Goal: Information Seeking & Learning: Learn about a topic

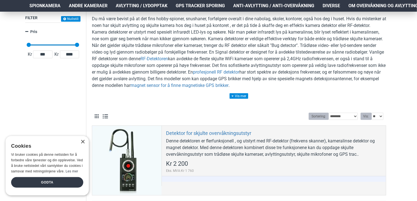
scroll to position [79, 2]
click at [82, 142] on div "×" at bounding box center [83, 142] width 4 height 4
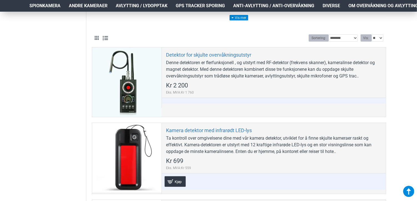
scroll to position [153, 2]
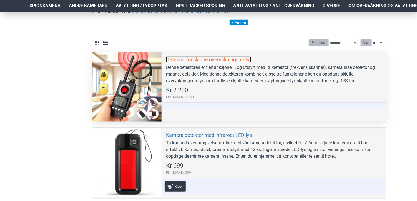
click at [214, 59] on link "Detektor for skjulte overvåkningsutstyr" at bounding box center [208, 59] width 85 height 6
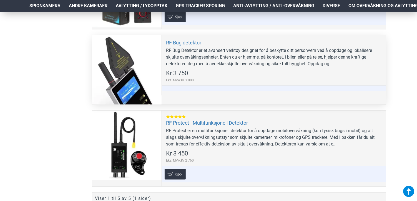
scroll to position [399, 2]
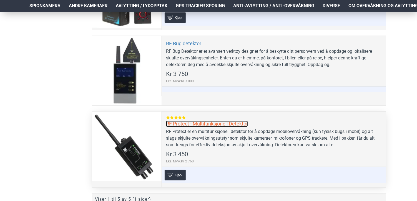
click at [197, 122] on link "RF Protect - Multifunksjonell Detektor" at bounding box center [207, 124] width 82 height 6
click at [187, 121] on link "RF Protect - Multifunksjonell Detektor" at bounding box center [207, 124] width 82 height 6
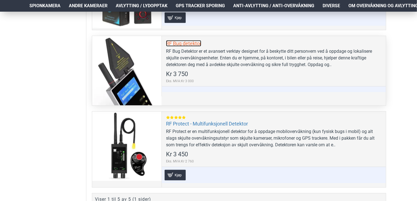
click at [185, 43] on link "RF Bug detektor" at bounding box center [183, 43] width 35 height 6
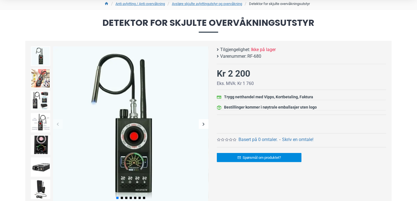
scroll to position [49, 0]
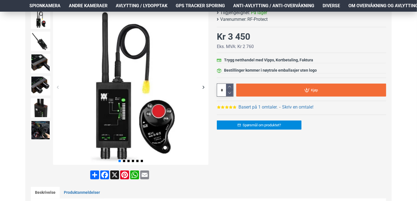
scroll to position [86, 0]
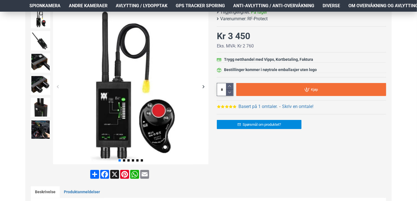
click at [231, 105] on icon at bounding box center [231, 107] width 4 height 4
click at [259, 106] on link "Basert på 1 omtaler." at bounding box center [258, 106] width 39 height 7
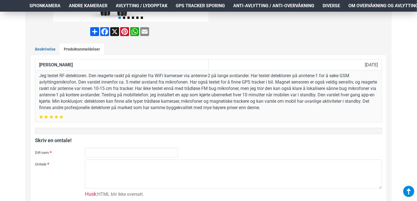
scroll to position [229, 0]
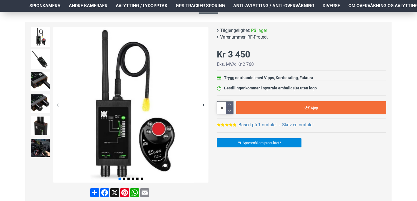
scroll to position [68, 0]
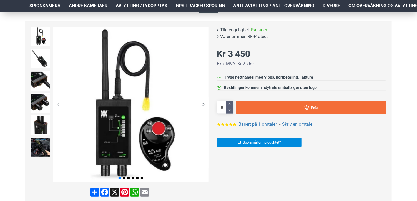
click at [229, 121] on div "Basert på 1 omtaler. - Skriv en omtale!" at bounding box center [301, 123] width 169 height 10
click at [246, 124] on link "Basert på 1 omtaler." at bounding box center [258, 124] width 39 height 7
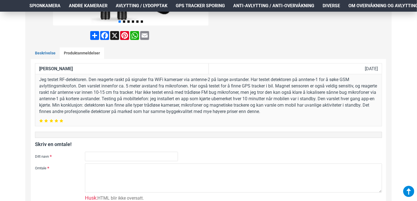
scroll to position [223, 0]
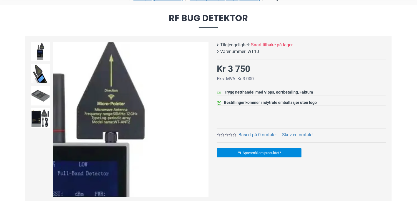
scroll to position [53, 0]
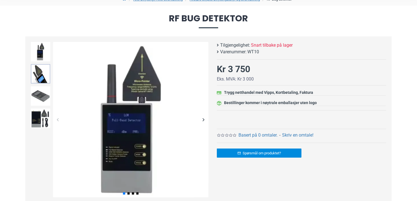
click at [43, 79] on img at bounding box center [40, 73] width 19 height 19
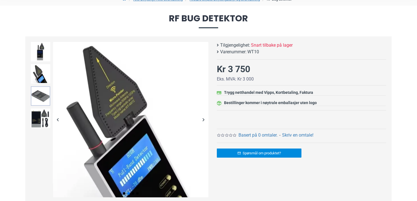
click at [43, 92] on img at bounding box center [40, 95] width 19 height 19
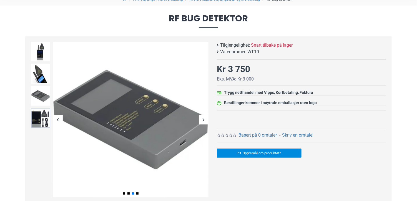
click at [37, 115] on img at bounding box center [40, 118] width 19 height 19
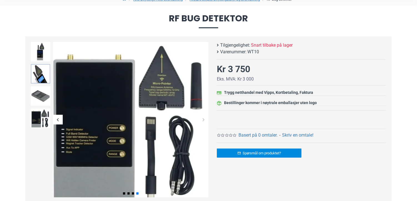
click at [38, 74] on img at bounding box center [40, 73] width 19 height 19
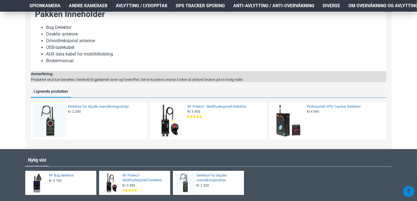
scroll to position [534, 0]
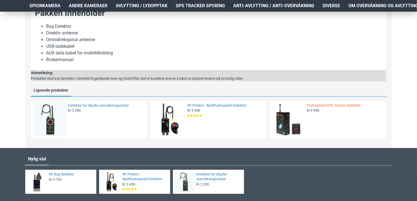
click at [327, 105] on link "Profesjonell GPS Tracker Detektor" at bounding box center [345, 105] width 76 height 5
click at [74, 103] on link "Detektor for skjulte overvåkningsutstyr" at bounding box center [106, 105] width 76 height 5
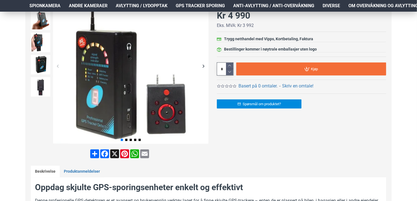
scroll to position [107, 0]
click at [44, 40] on img at bounding box center [40, 42] width 19 height 19
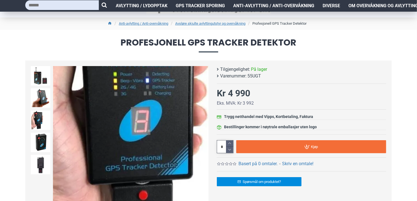
scroll to position [0, 0]
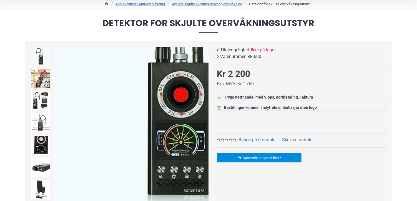
scroll to position [49, 0]
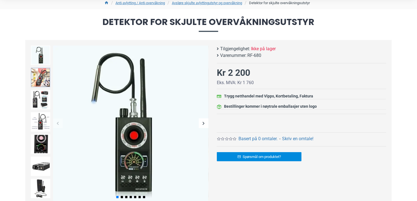
click at [44, 81] on img at bounding box center [40, 77] width 19 height 19
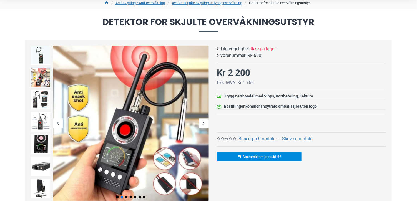
click at [44, 81] on img at bounding box center [40, 77] width 19 height 19
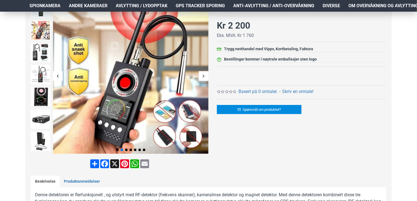
scroll to position [101, 0]
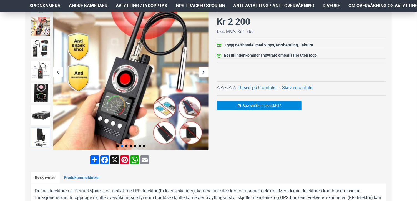
click at [37, 137] on img at bounding box center [40, 137] width 19 height 19
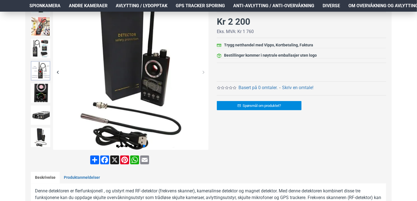
click at [44, 70] on img at bounding box center [40, 70] width 19 height 19
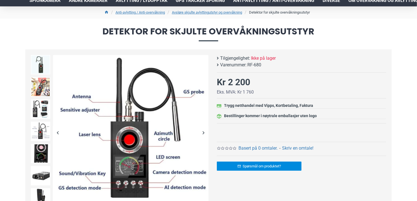
scroll to position [0, 0]
